Goal: Check status: Check status

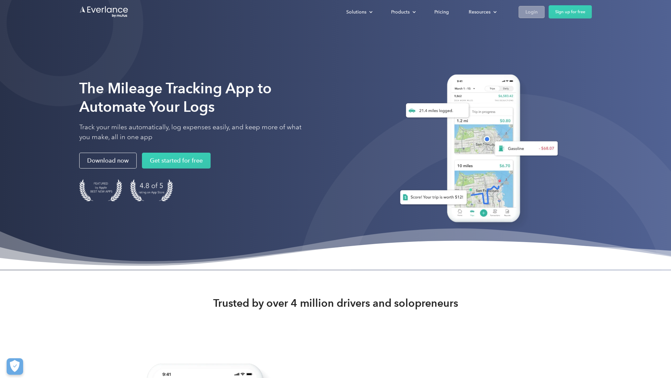
click at [541, 15] on link "Login" at bounding box center [531, 12] width 26 height 12
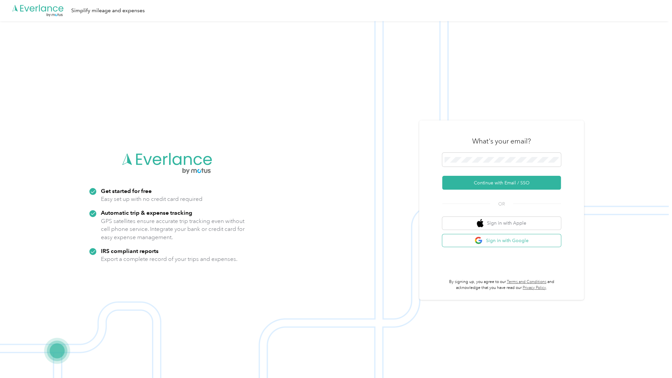
click at [506, 244] on button "Sign in with Google" at bounding box center [501, 240] width 119 height 13
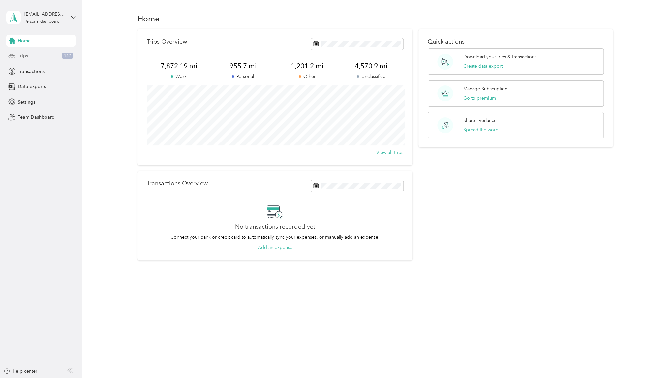
click at [24, 54] on span "Trips" at bounding box center [23, 55] width 10 height 7
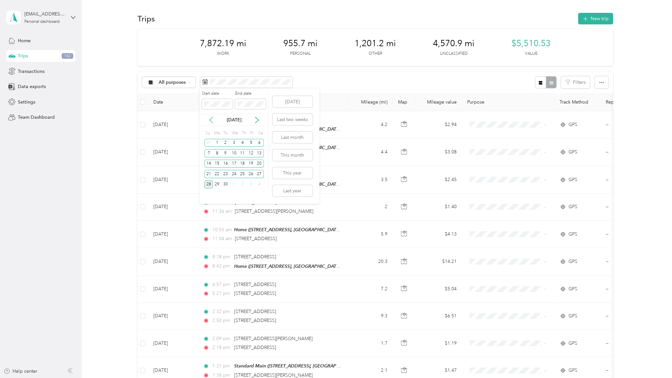
click at [208, 120] on icon at bounding box center [211, 120] width 7 height 7
click at [244, 184] on div "28" at bounding box center [242, 184] width 9 height 8
click at [253, 185] on div "29" at bounding box center [251, 184] width 9 height 8
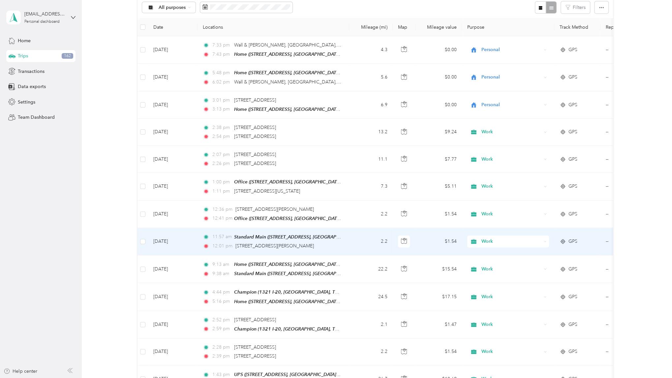
scroll to position [99, 0]
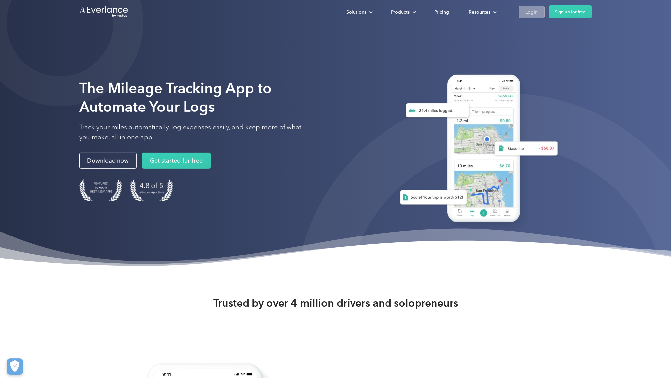
click at [536, 16] on link "Login" at bounding box center [531, 12] width 26 height 12
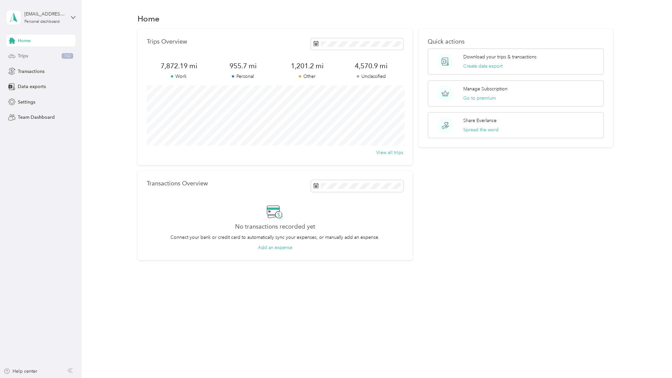
click at [28, 57] on div "Trips 162" at bounding box center [40, 56] width 69 height 12
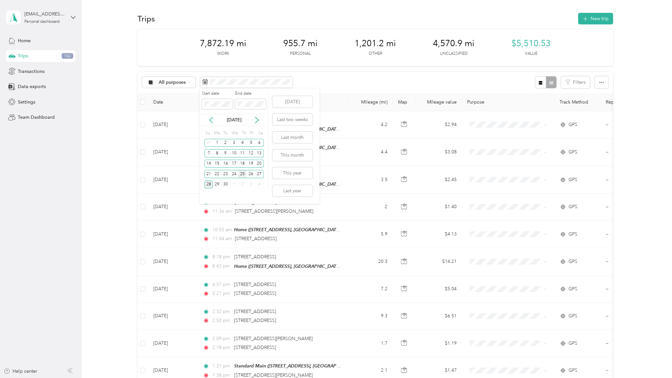
click at [242, 174] on div "25" at bounding box center [242, 174] width 9 height 8
click at [253, 174] on div "26" at bounding box center [251, 174] width 9 height 8
